Goal: Use online tool/utility: Utilize a website feature to perform a specific function

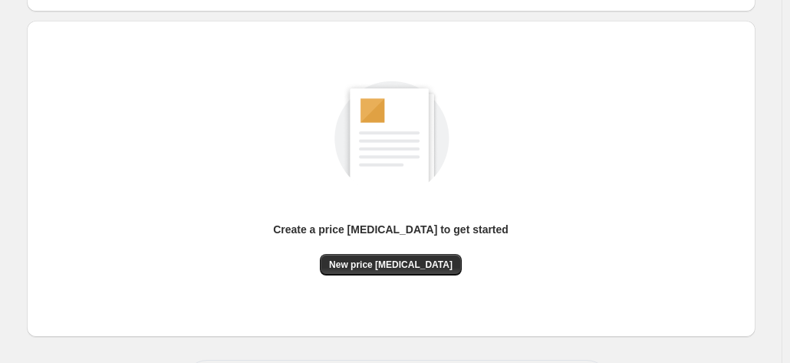
scroll to position [153, 0]
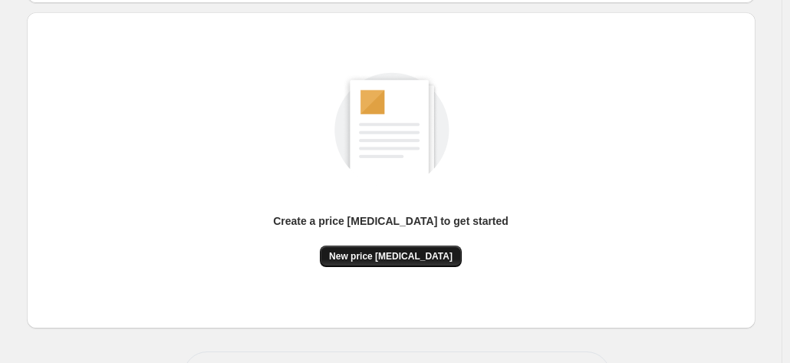
click at [424, 257] on span "New price [MEDICAL_DATA]" at bounding box center [390, 256] width 123 height 12
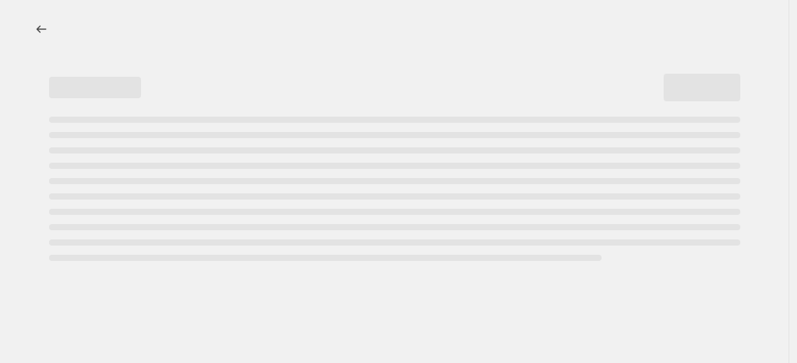
select select "percentage"
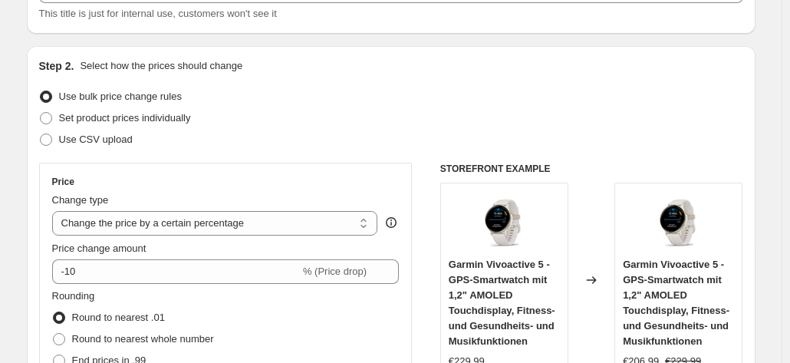
scroll to position [307, 0]
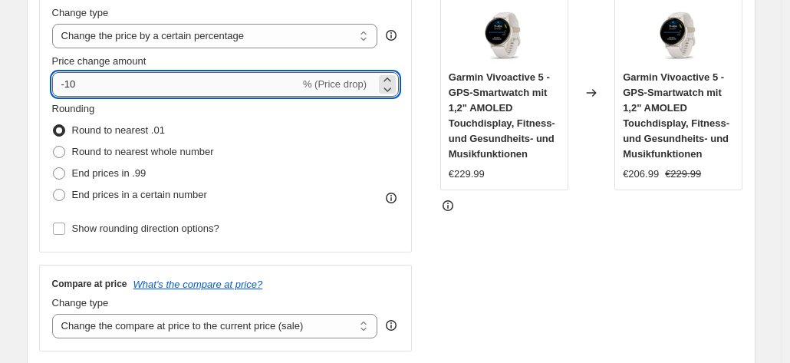
click at [97, 84] on input "-10" at bounding box center [176, 84] width 248 height 25
type input "-1"
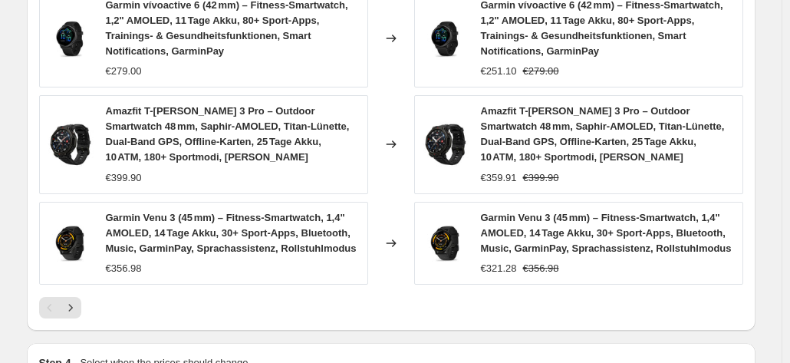
scroll to position [1226, 0]
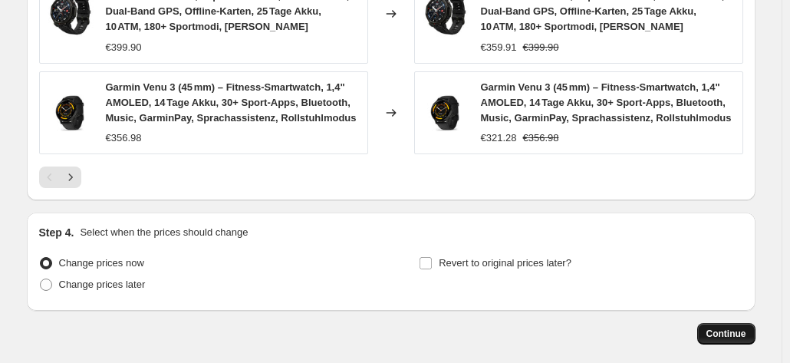
type input "-35"
click at [746, 328] on span "Continue" at bounding box center [726, 333] width 40 height 12
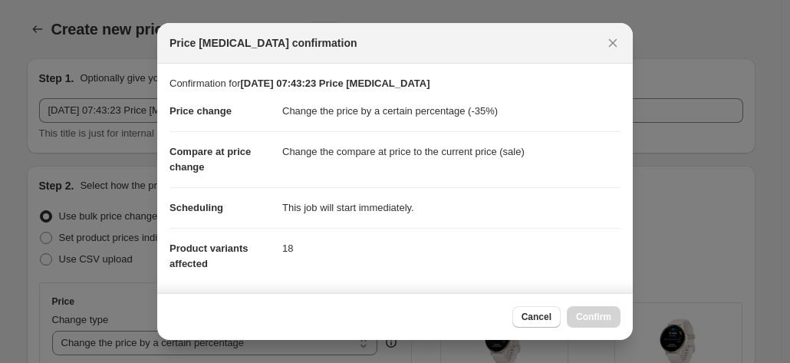
scroll to position [0, 0]
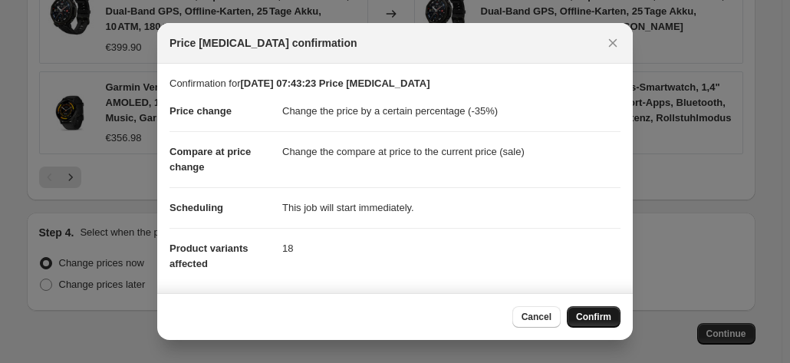
click at [582, 313] on span "Confirm" at bounding box center [593, 316] width 35 height 12
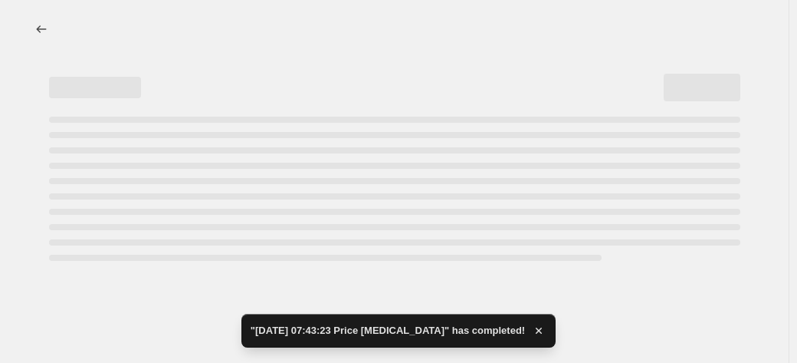
select select "percentage"
